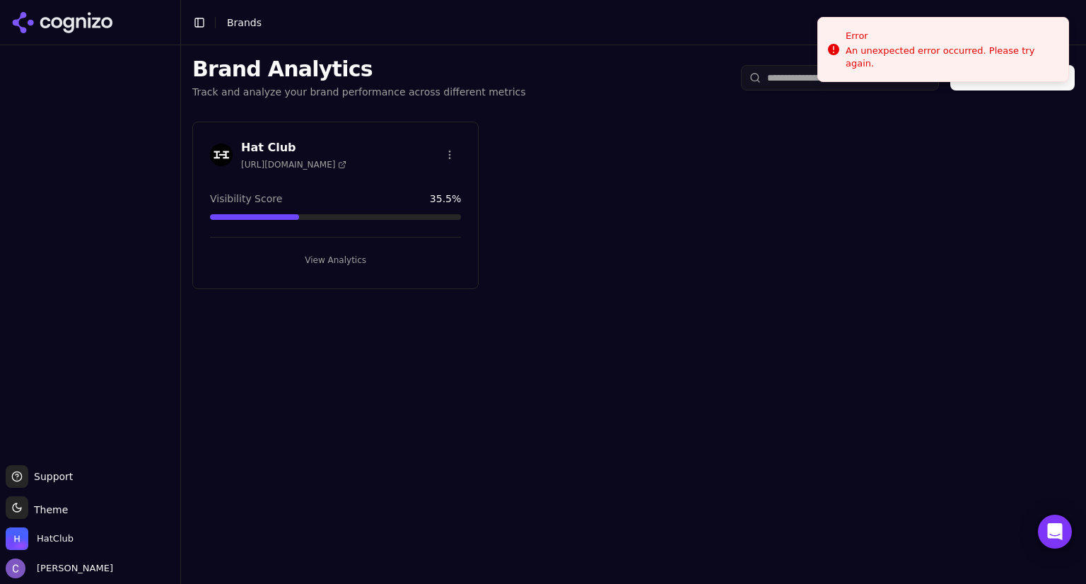
click at [352, 249] on button "View Analytics" at bounding box center [335, 260] width 251 height 23
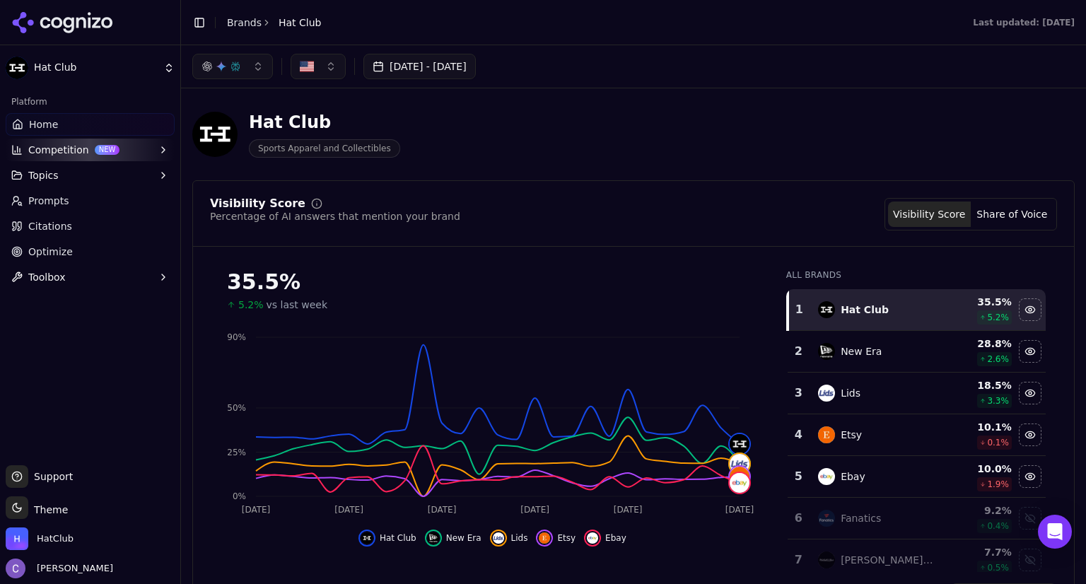
click at [656, 303] on div "5.2% vs last week" at bounding box center [492, 305] width 531 height 14
click at [111, 176] on button "Topics" at bounding box center [90, 175] width 169 height 23
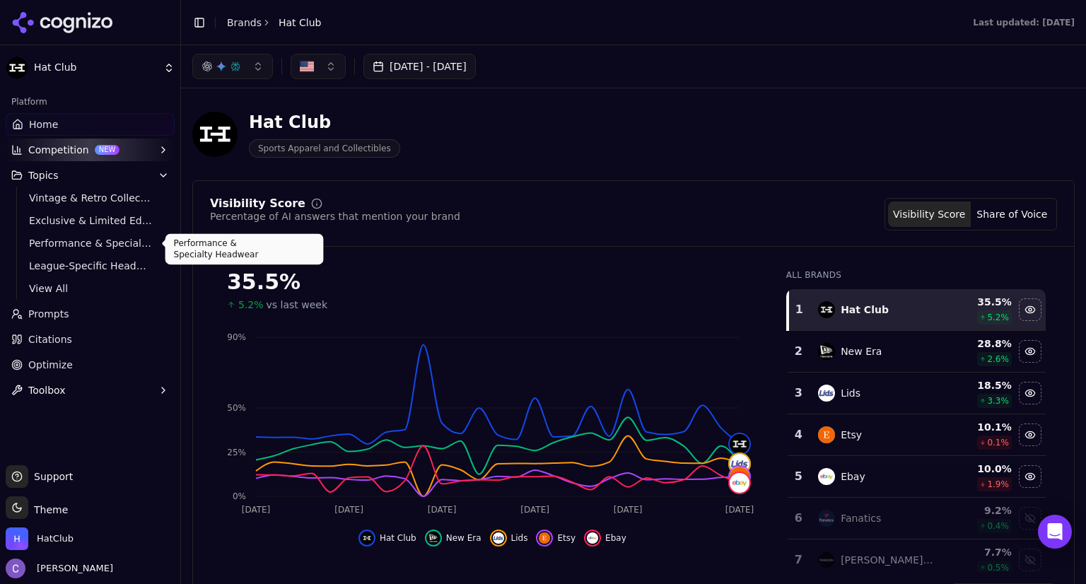
click at [90, 248] on span "Performance & Specialty Headwear" at bounding box center [90, 243] width 123 height 14
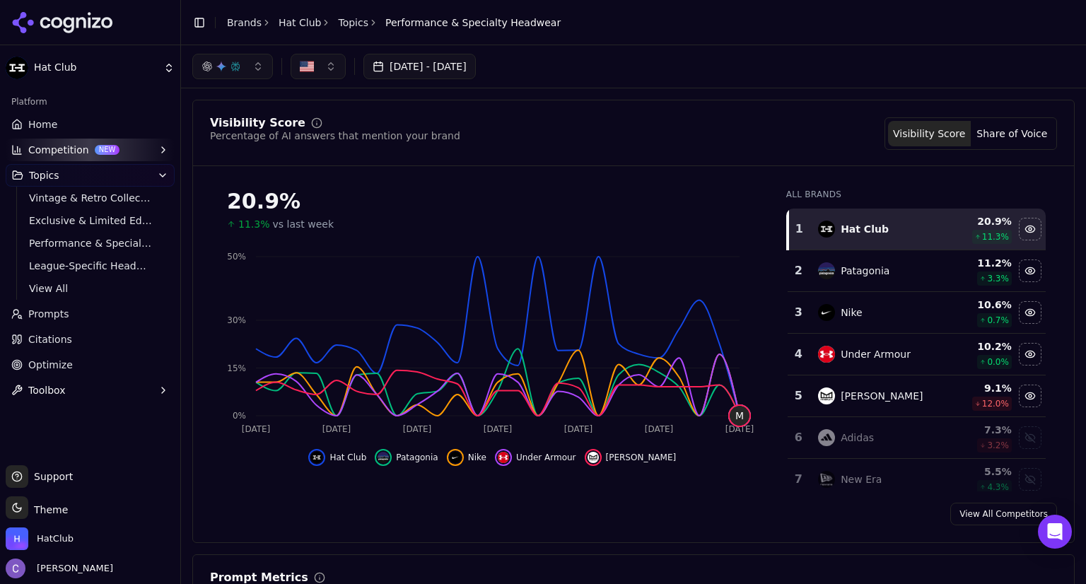
click at [63, 315] on span "Prompts" at bounding box center [48, 314] width 41 height 14
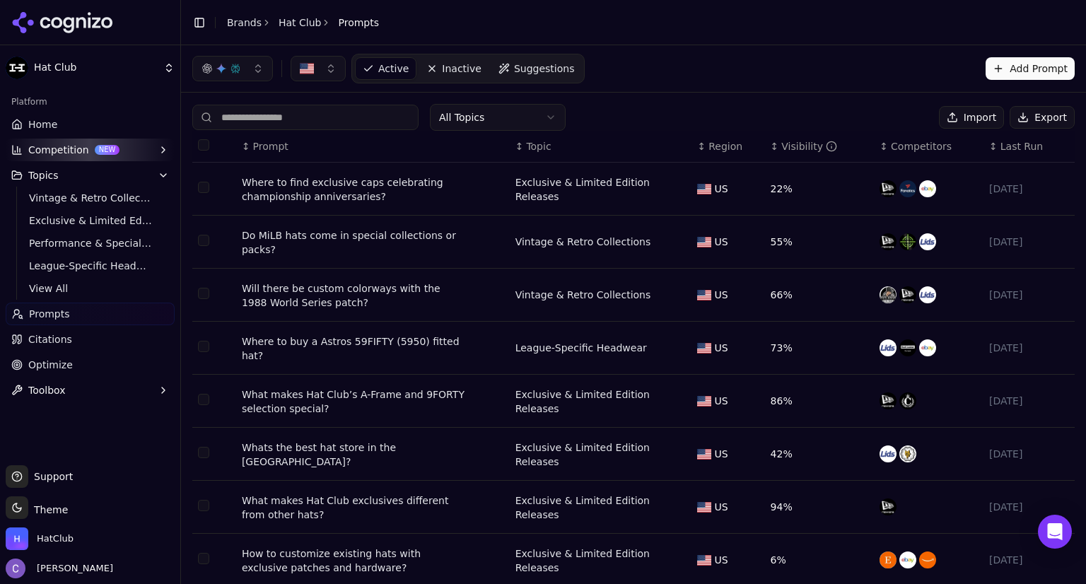
click at [327, 117] on input at bounding box center [305, 117] width 226 height 25
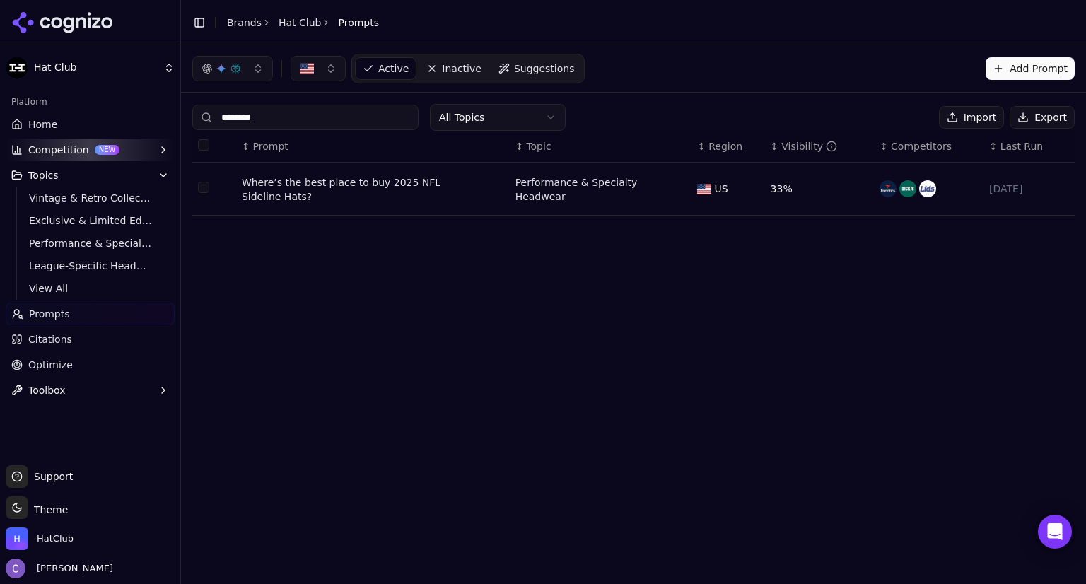
type input "********"
click at [322, 184] on div "Where’s the best place to buy 2025 NFL Sideline Hats?" at bounding box center [355, 189] width 226 height 28
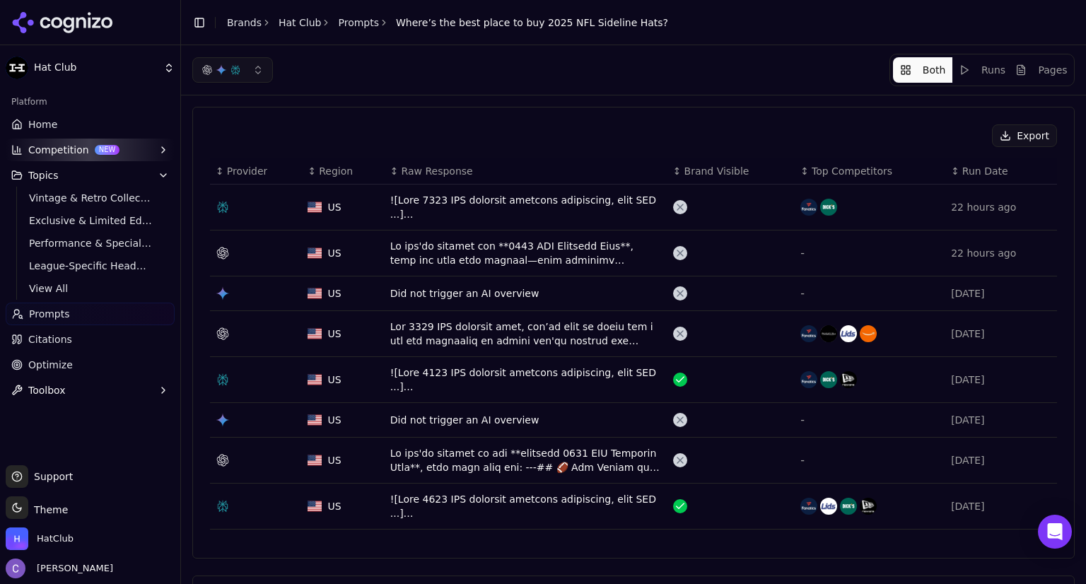
click at [68, 130] on link "Home" at bounding box center [90, 124] width 169 height 23
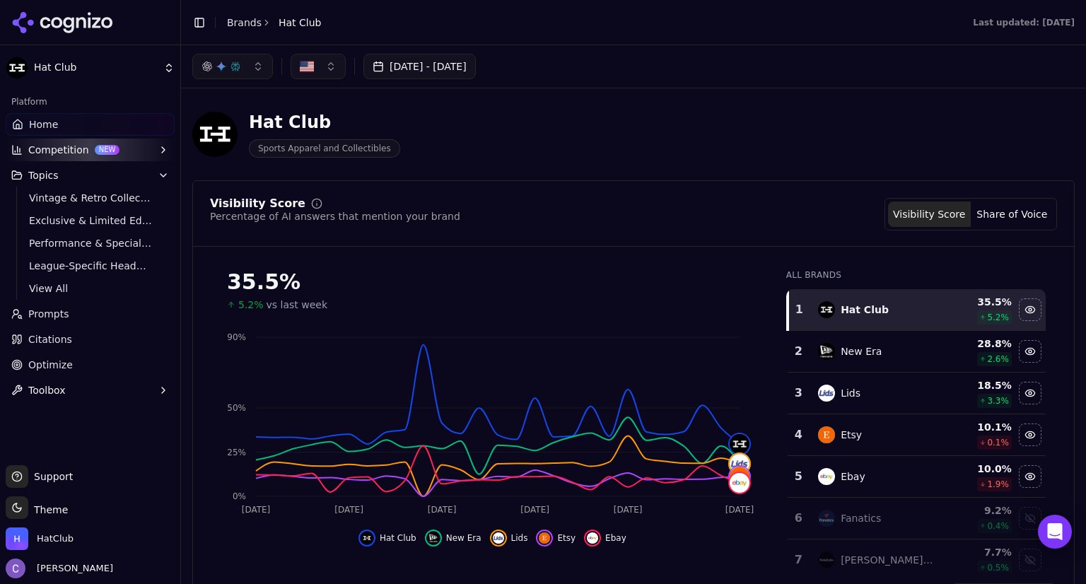
click at [117, 226] on span "Exclusive & Limited Edition Releases" at bounding box center [90, 220] width 123 height 14
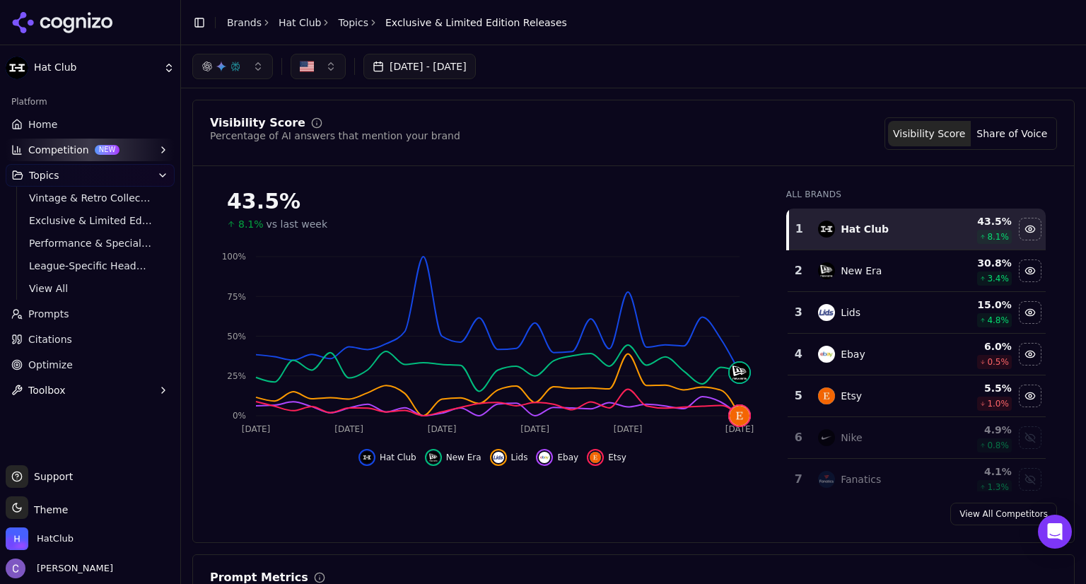
click at [136, 201] on span "Vintage & Retro Collections" at bounding box center [90, 198] width 123 height 14
